Goal: Information Seeking & Learning: Learn about a topic

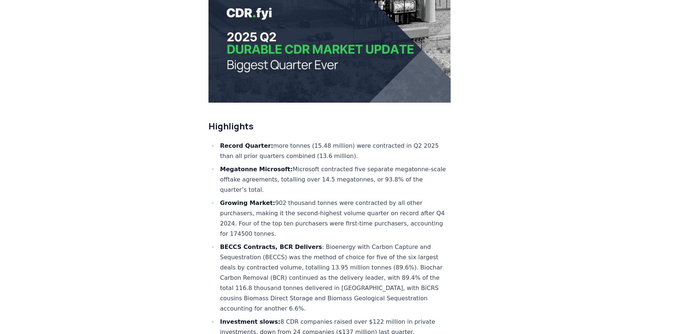
scroll to position [183, 0]
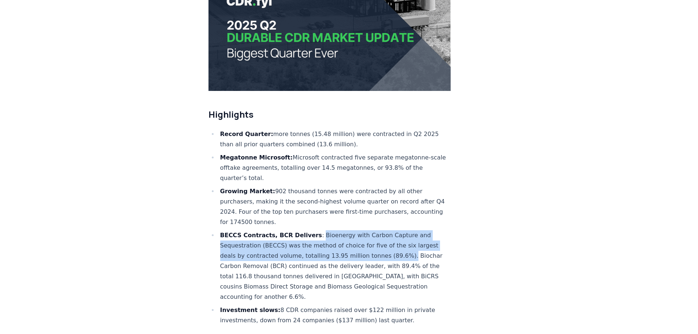
drag, startPoint x: 309, startPoint y: 212, endPoint x: 396, endPoint y: 231, distance: 89.2
click at [396, 231] on li "BECCS Contracts, BCR Delivers : Bioenergy with Carbon Capture and Sequestration…" at bounding box center [334, 266] width 233 height 72
copy li "Bioenergy with Carbon Capture and Sequestration (BECCS) was the method of choic…"
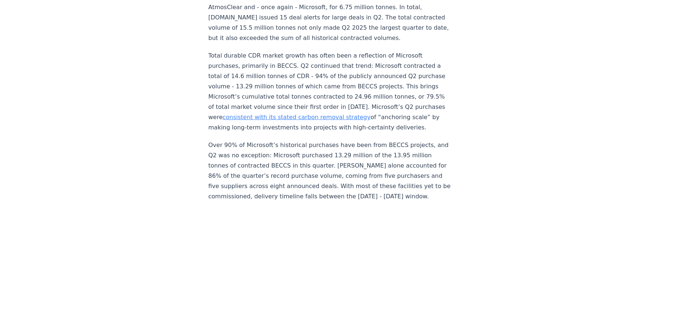
scroll to position [586, 0]
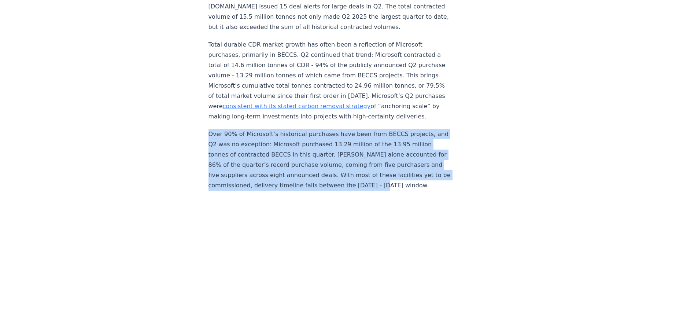
drag, startPoint x: 208, startPoint y: 122, endPoint x: 408, endPoint y: 171, distance: 206.7
copy p "Over 90% of Microsoft’s historical purchases have been from BECCS projects, and…"
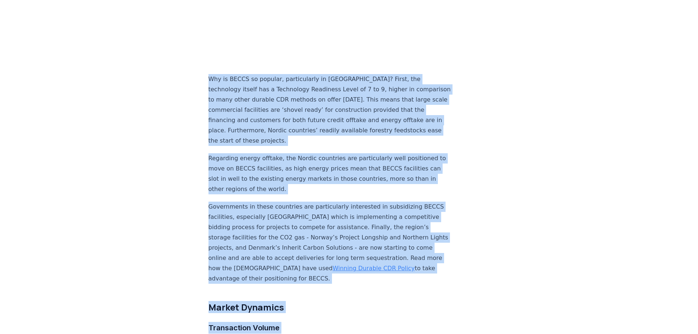
scroll to position [931, 0]
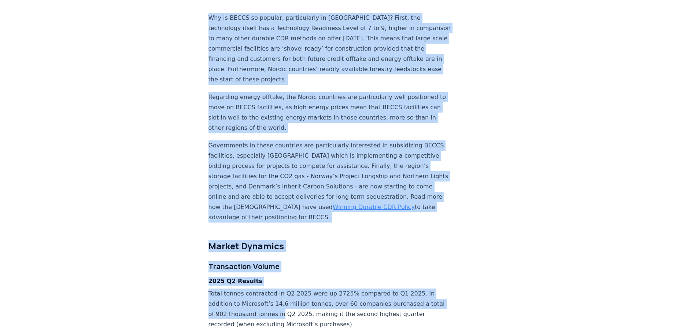
drag, startPoint x: 209, startPoint y: 130, endPoint x: 283, endPoint y: 206, distance: 106.2
copy div "Why is BECCS so popular, particularly in Scandinavia? First, the technology its…"
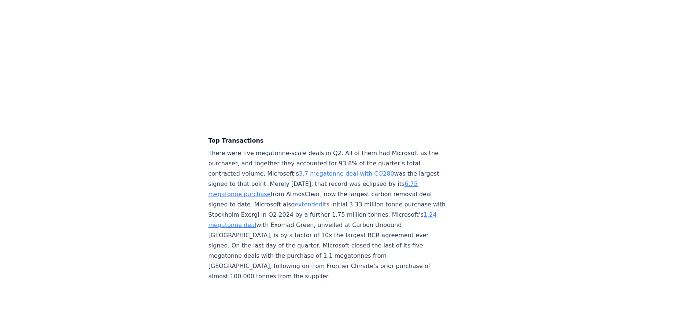
scroll to position [1590, 0]
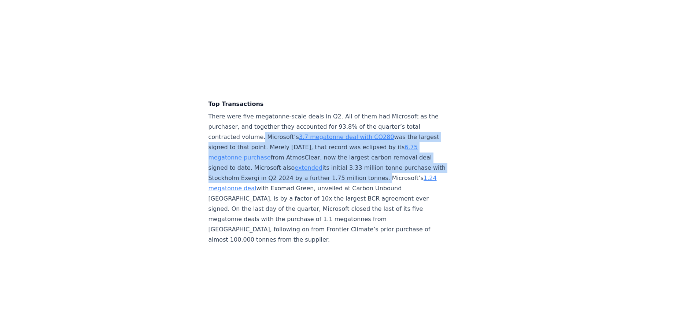
drag, startPoint x: 260, startPoint y: 124, endPoint x: 227, endPoint y: 174, distance: 60.3
click at [227, 174] on p "There were five megatonne-scale deals in Q2. All of them had Microsoft as the p…" at bounding box center [329, 177] width 242 height 133
copy p "Microsoft’s 3.7 megatonne deal with CO280 was the largest signed to that point.…"
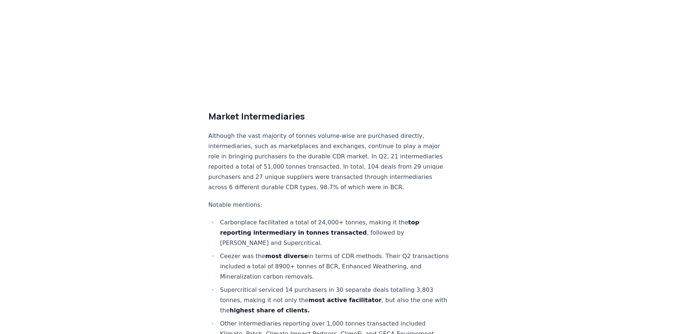
scroll to position [3934, 0]
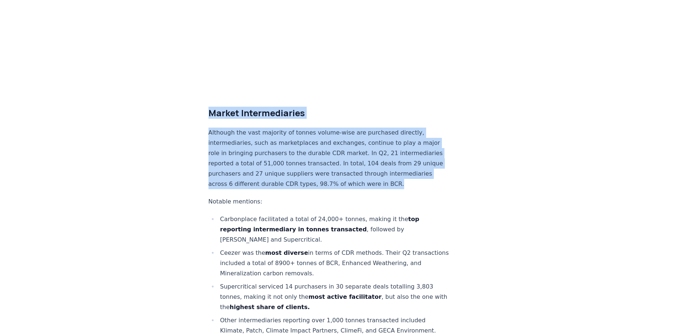
drag, startPoint x: 207, startPoint y: 87, endPoint x: 385, endPoint y: 162, distance: 193.2
copy div "Market Intermediaries Although the vast majority of tonnes volume-wise are purc…"
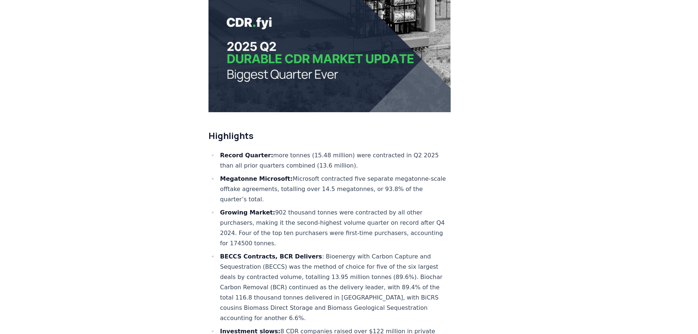
scroll to position [0, 0]
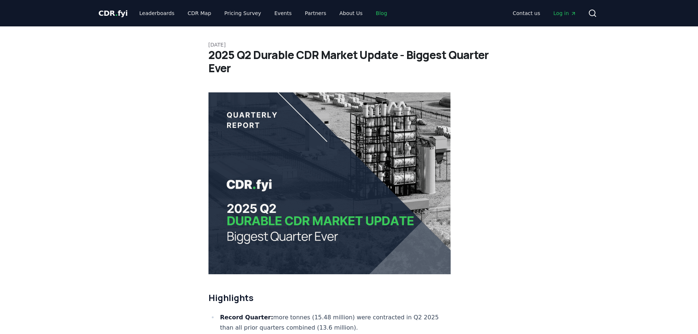
click at [370, 12] on link "Blog" at bounding box center [381, 13] width 23 height 13
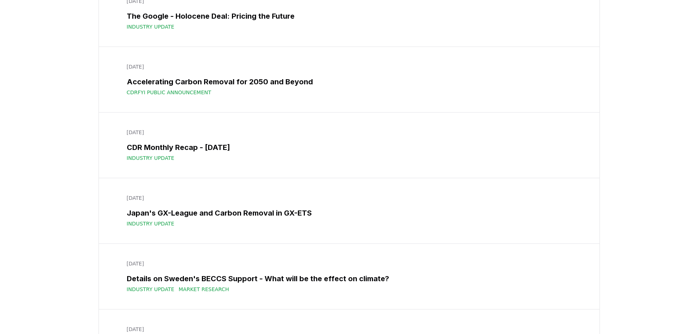
scroll to position [6922, 0]
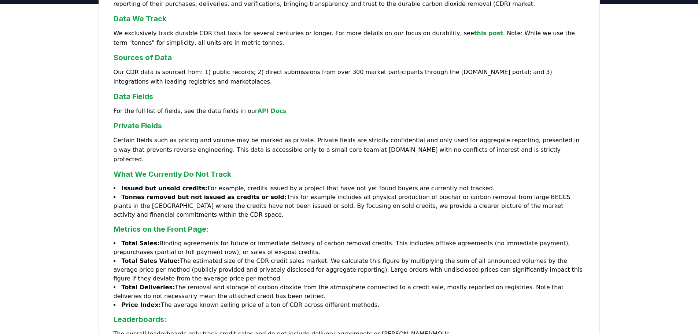
scroll to position [110, 0]
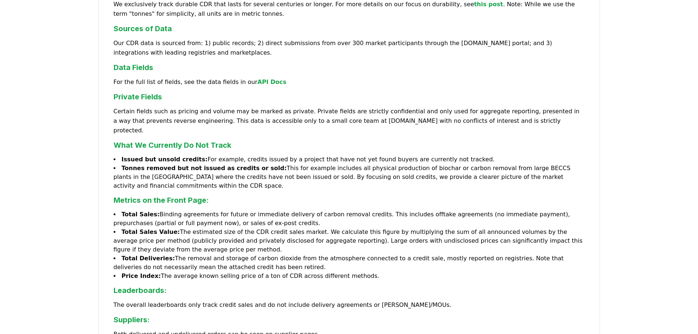
drag, startPoint x: 193, startPoint y: 149, endPoint x: 460, endPoint y: 147, distance: 267.0
click at [460, 155] on li "Issued but unsold credits: For example, credits issued by a project that have n…" at bounding box center [349, 159] width 471 height 9
click at [170, 164] on strong "Tonnes removed but not issued as credits or sold:" at bounding box center [204, 167] width 165 height 7
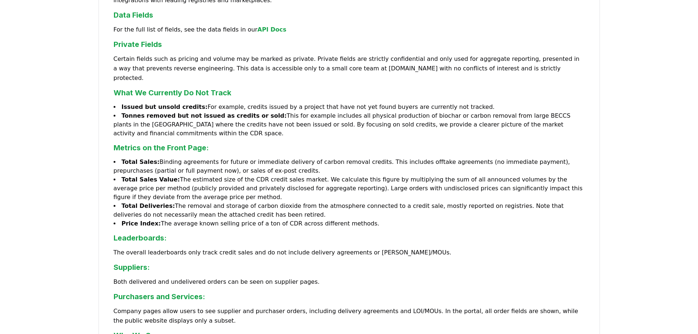
scroll to position [0, 0]
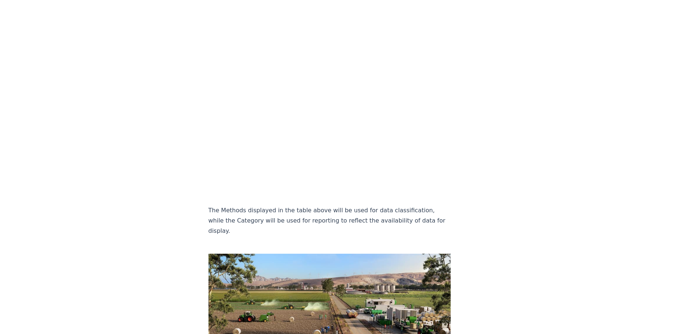
scroll to position [842, 0]
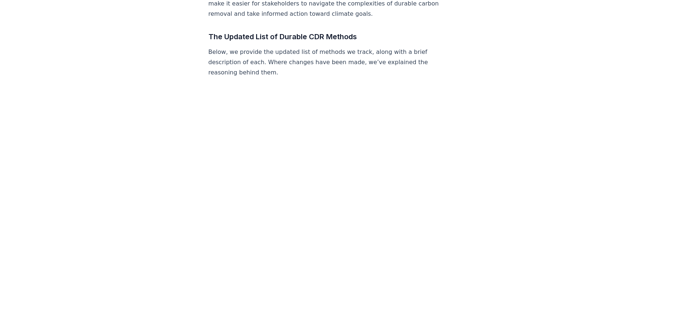
scroll to position [623, 0]
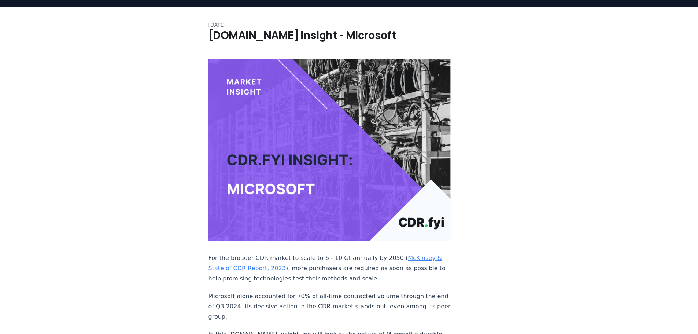
scroll to position [7, 0]
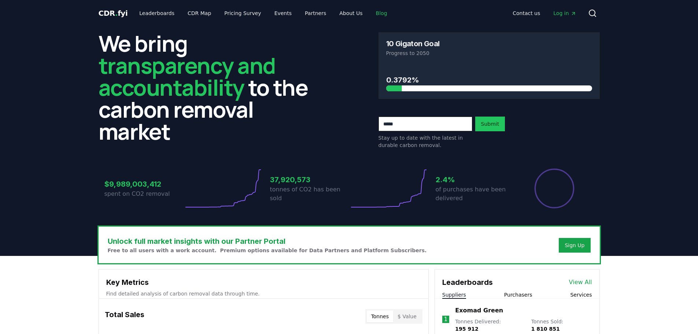
click at [371, 12] on link "Blog" at bounding box center [381, 13] width 23 height 13
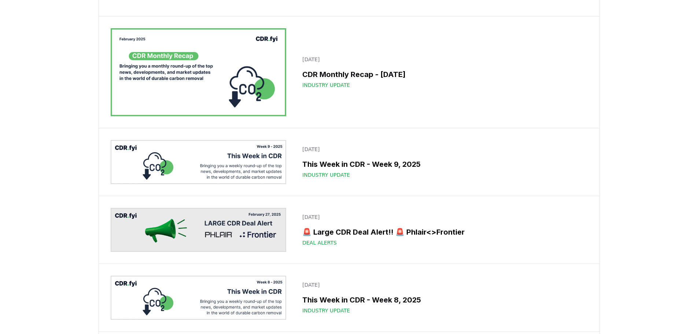
scroll to position [4285, 0]
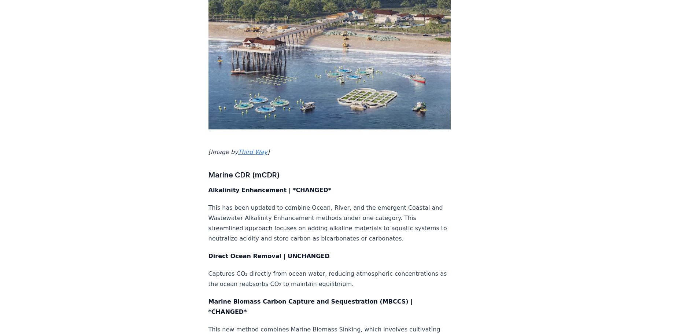
scroll to position [1795, 0]
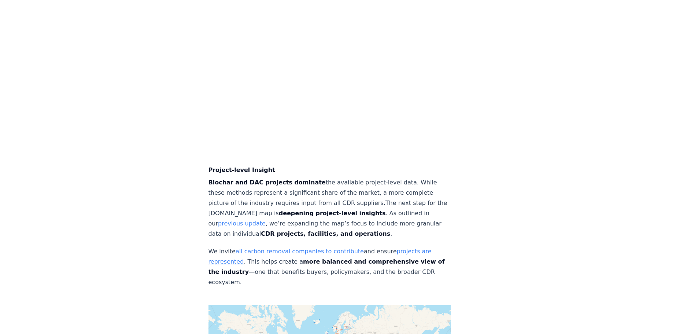
scroll to position [2857, 0]
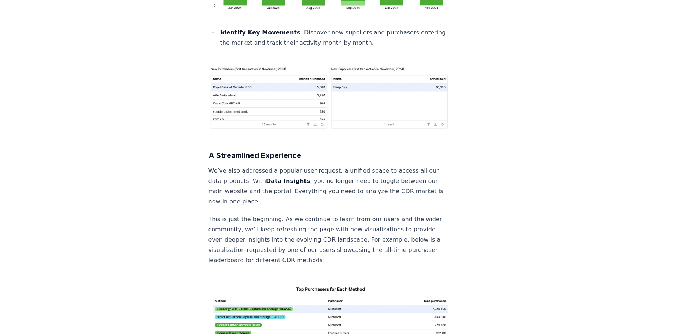
scroll to position [733, 0]
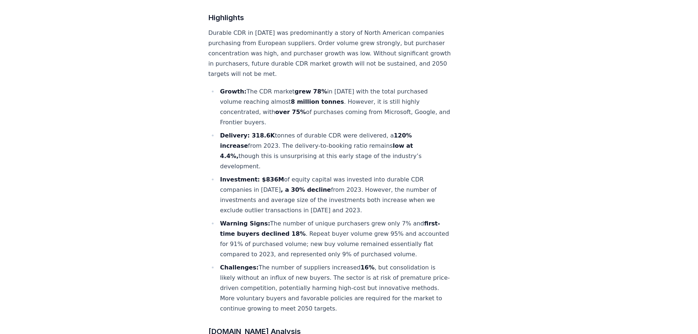
scroll to position [256, 0]
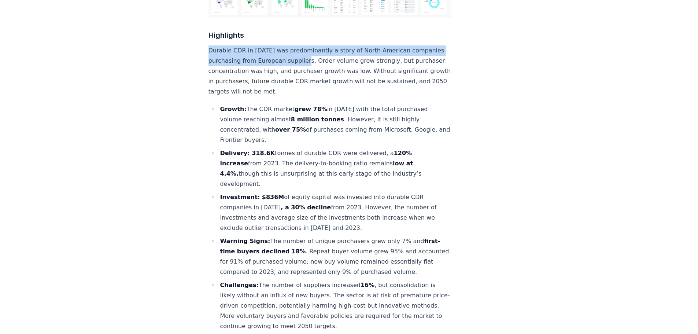
drag, startPoint x: 305, startPoint y: 38, endPoint x: 173, endPoint y: 25, distance: 133.6
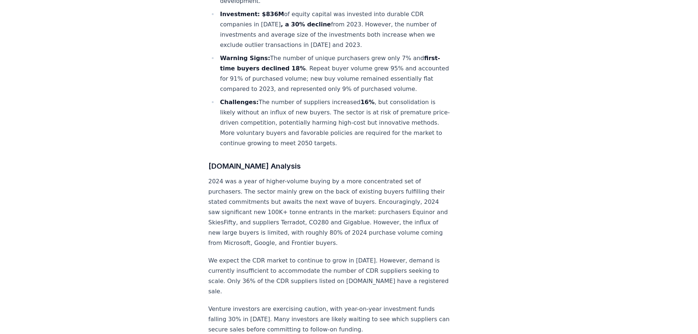
scroll to position [440, 0]
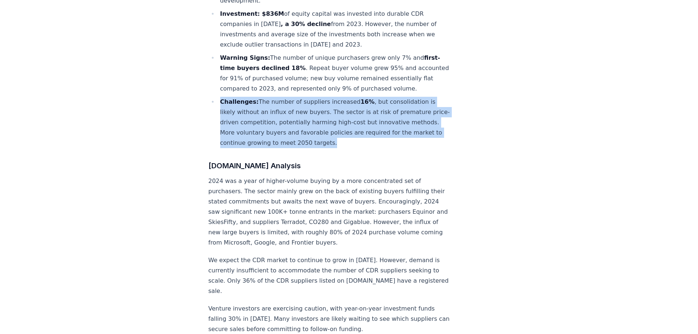
drag, startPoint x: 219, startPoint y: 78, endPoint x: 374, endPoint y: 117, distance: 159.5
click at [374, 117] on li "Challenges: The number of suppliers increased 16% , but consolidation is likely…" at bounding box center [334, 122] width 233 height 51
copy li "Challenges: The number of suppliers increased 16% , but consolidation is likely…"
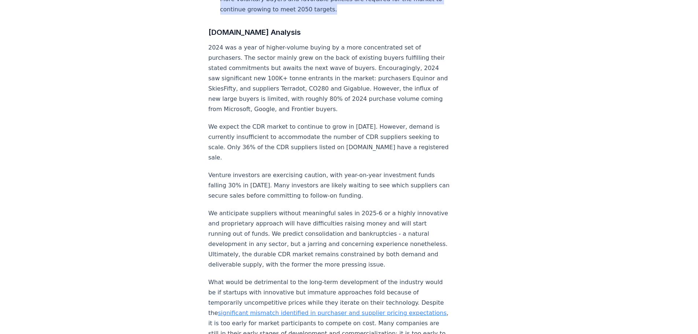
scroll to position [586, 0]
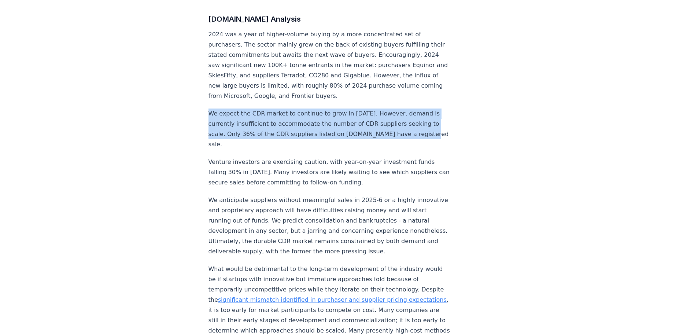
drag, startPoint x: 208, startPoint y: 90, endPoint x: 435, endPoint y: 111, distance: 227.6
copy p "We expect the CDR market to continue to grow in 2025. However, demand is curren…"
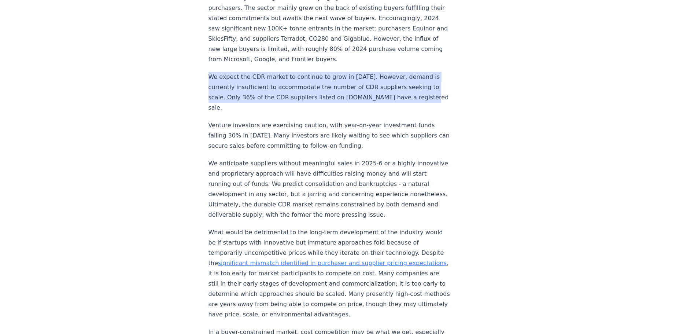
scroll to position [659, 0]
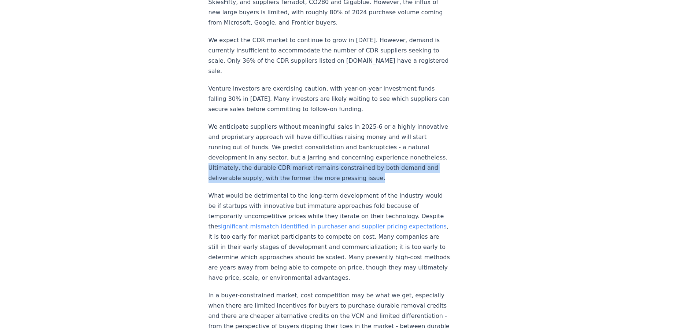
drag, startPoint x: 250, startPoint y: 136, endPoint x: 412, endPoint y: 147, distance: 162.6
click at [412, 147] on p "We anticipate suppliers without meaningful sales in 2025-6 or a highly innovati…" at bounding box center [329, 153] width 242 height 62
copy p "Ultimately, the durable CDR market remains constrained by both demand and deliv…"
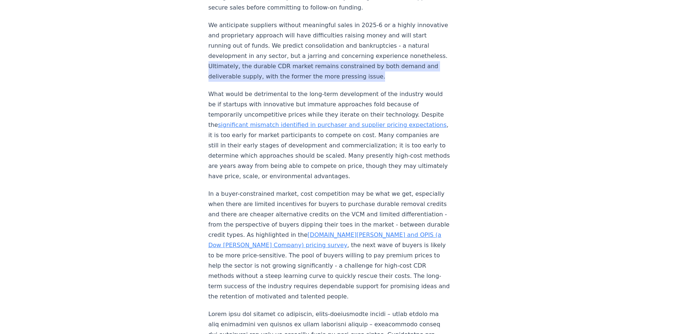
scroll to position [769, 0]
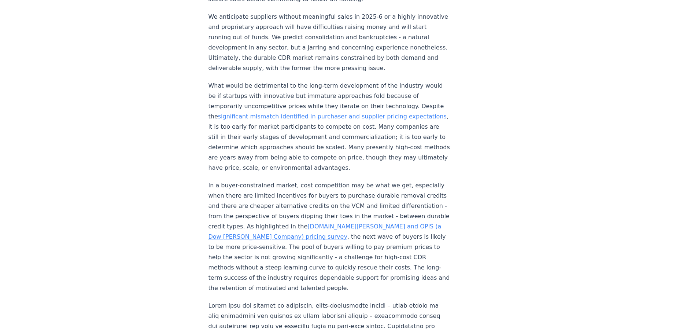
click at [283, 136] on p "What would be detrimental to the long-term development of the industry would be…" at bounding box center [329, 127] width 242 height 92
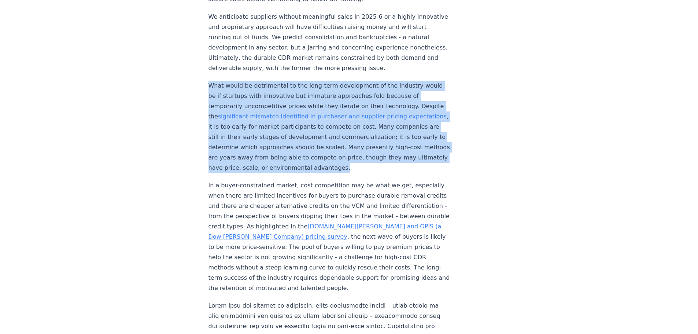
drag, startPoint x: 208, startPoint y: 52, endPoint x: 415, endPoint y: 133, distance: 222.9
copy p "What would be detrimental to the long-term development of the industry would be…"
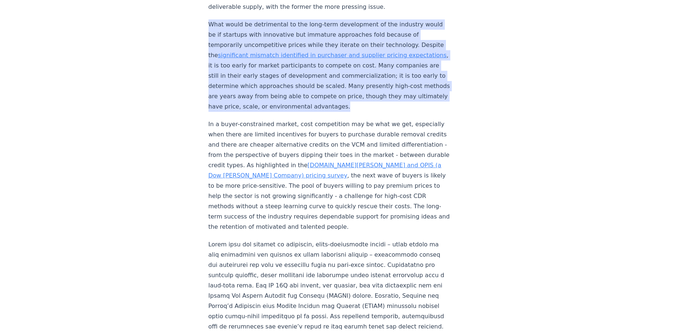
scroll to position [842, 0]
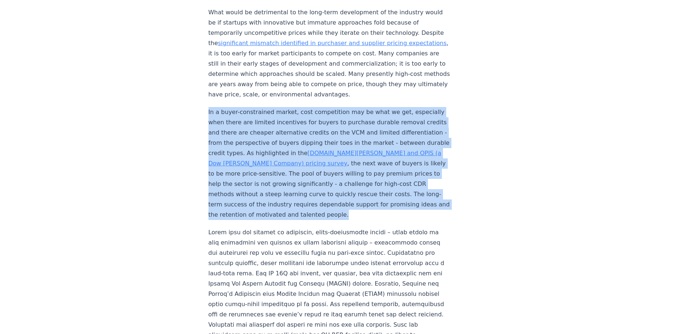
drag, startPoint x: 208, startPoint y: 78, endPoint x: 341, endPoint y: 180, distance: 167.4
click at [341, 180] on p "In a buyer-constrained market, cost competition may be what we get, especially …" at bounding box center [329, 163] width 242 height 113
copy p "In a buyer-constrained market, cost competition may be what we get, especially …"
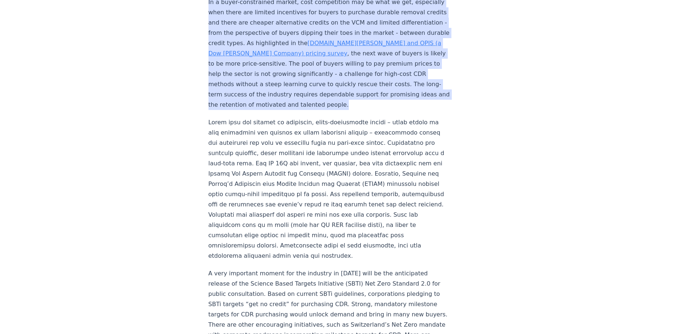
scroll to position [989, 0]
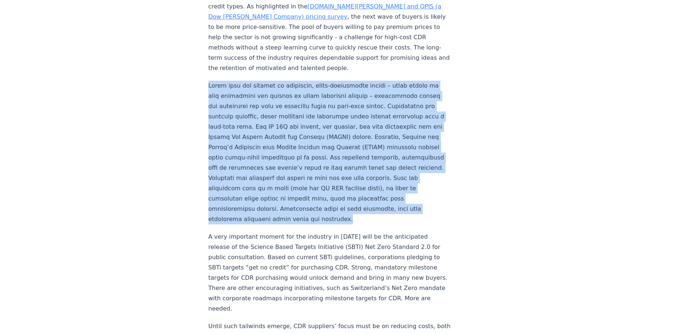
drag, startPoint x: 209, startPoint y: 51, endPoint x: 388, endPoint y: 183, distance: 222.7
click at [388, 183] on p at bounding box center [329, 153] width 242 height 144
copy p "Aside from the handful of catalytic, price-insensitive buyers – whose impact is…"
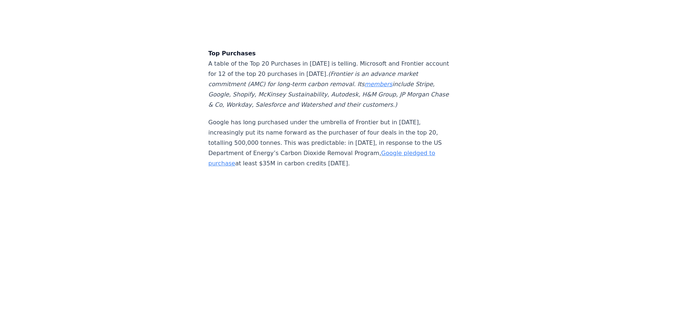
scroll to position [1905, 0]
drag, startPoint x: 243, startPoint y: 99, endPoint x: 269, endPoint y: 97, distance: 25.8
click at [269, 117] on p "Google has long purchased under the umbrella of Frontier but in 2024, increasin…" at bounding box center [329, 142] width 242 height 51
click at [309, 117] on p "Google has long purchased under the umbrella of Frontier but in 2024, increasin…" at bounding box center [329, 142] width 242 height 51
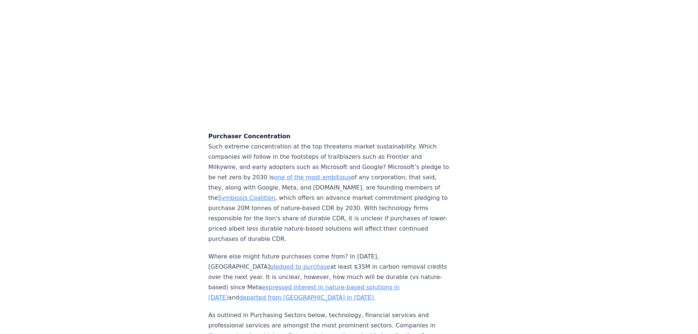
scroll to position [2234, 0]
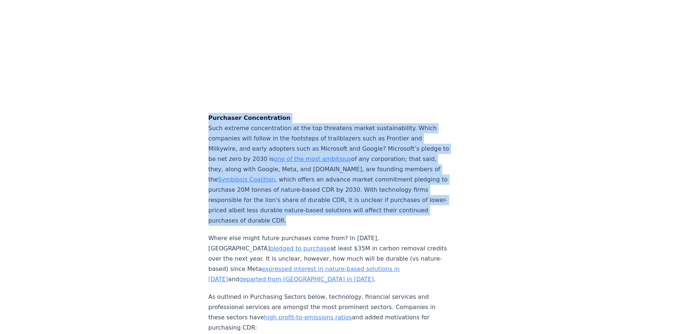
drag, startPoint x: 208, startPoint y: 94, endPoint x: 367, endPoint y: 197, distance: 189.4
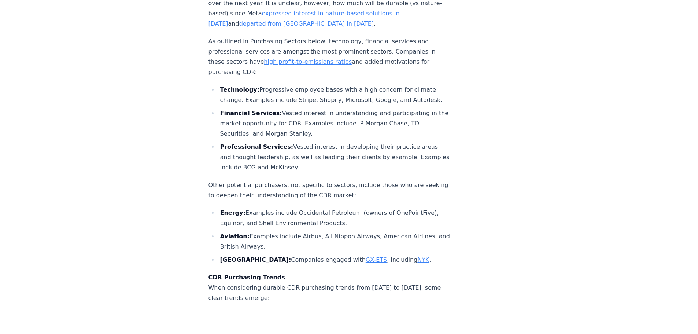
scroll to position [2491, 0]
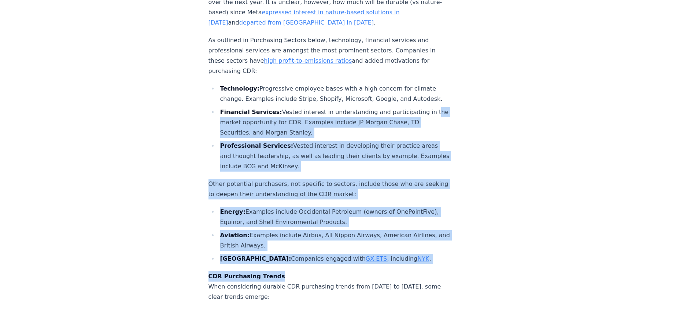
drag, startPoint x: 398, startPoint y: 252, endPoint x: 191, endPoint y: 111, distance: 250.8
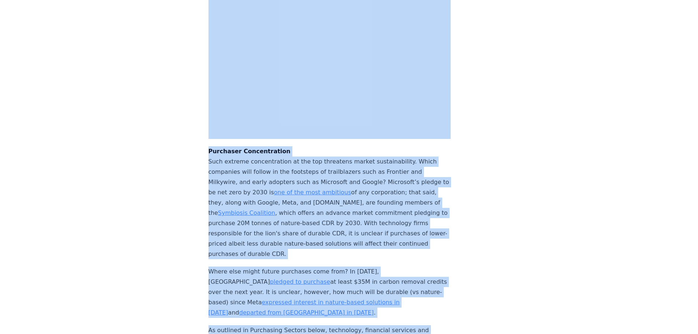
scroll to position [2162, 0]
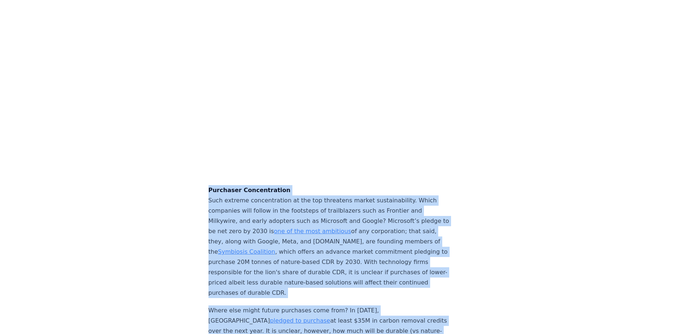
drag, startPoint x: 407, startPoint y: 248, endPoint x: 193, endPoint y: 163, distance: 230.4
copy div "Purchaser Concentration Such extreme concentration at the top threatens market …"
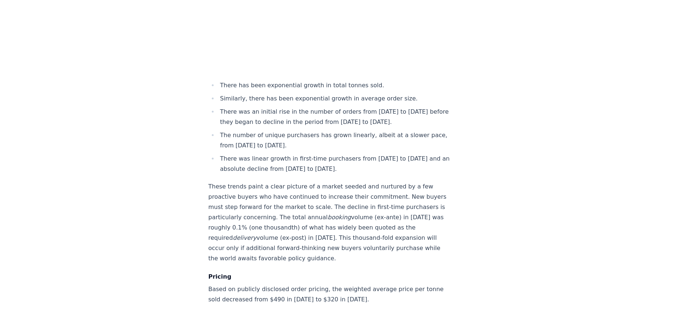
scroll to position [2821, 0]
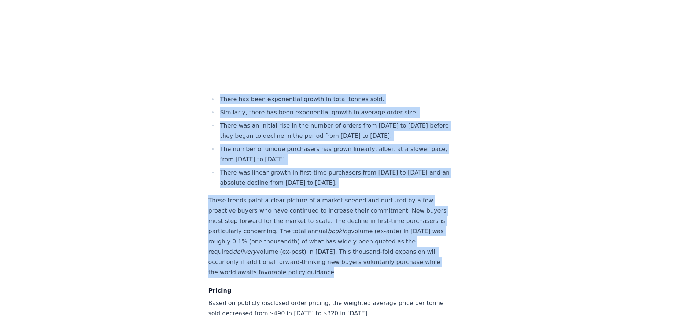
drag, startPoint x: 220, startPoint y: 82, endPoint x: 372, endPoint y: 263, distance: 235.7
copy div "There has been exponential growth in total tonnes sold. Similarly, there has be…"
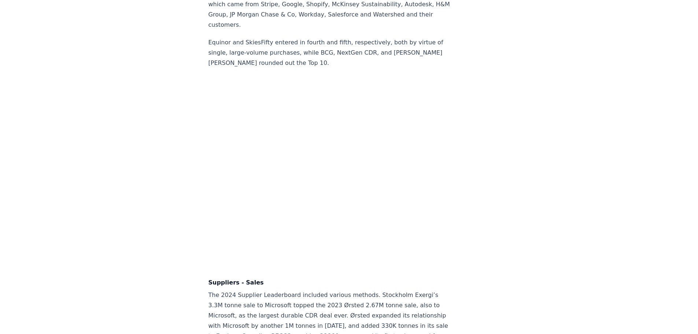
scroll to position [4482, 0]
